Goal: Information Seeking & Learning: Learn about a topic

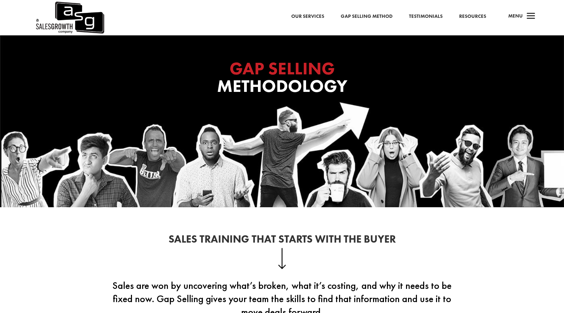
click at [214, 17] on div "Our Services Gap Selling Method Testimonials Resources" at bounding box center [303, 18] width 399 height 6
click at [63, 13] on img at bounding box center [70, 17] width 70 height 35
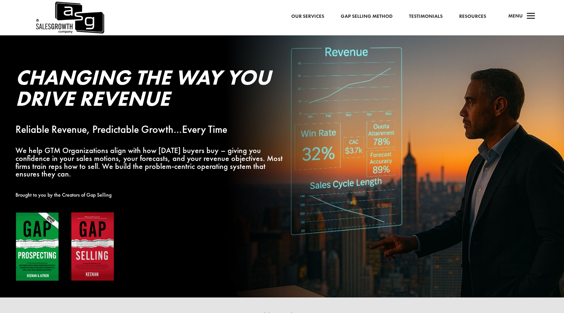
click at [371, 18] on link "Gap Selling Method" at bounding box center [367, 16] width 52 height 9
